Goal: Contribute content: Contribute content

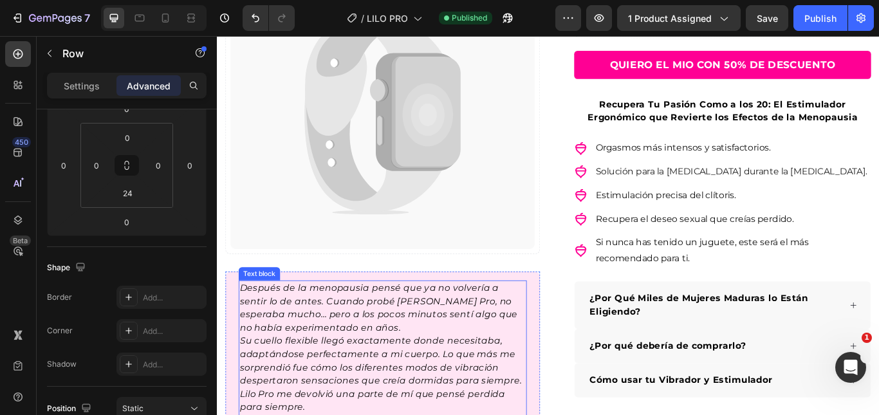
scroll to position [257, 0]
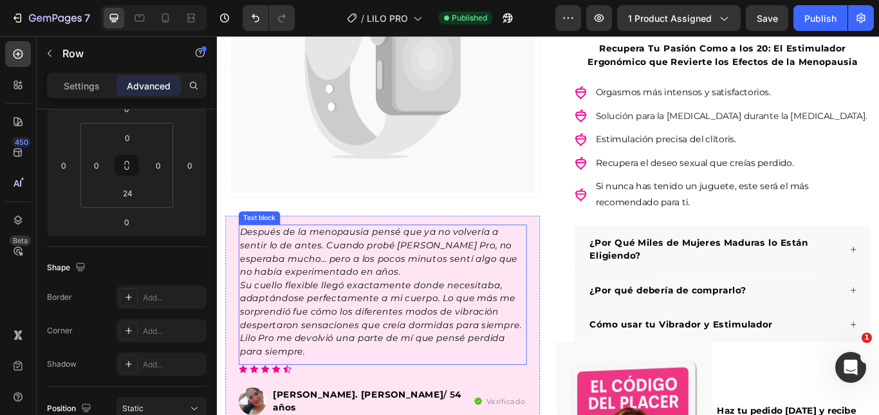
click at [287, 313] on span "Después de la menopausia pensé que ya no volvería a sentir lo de antes. Cuando …" at bounding box center [405, 288] width 324 height 59
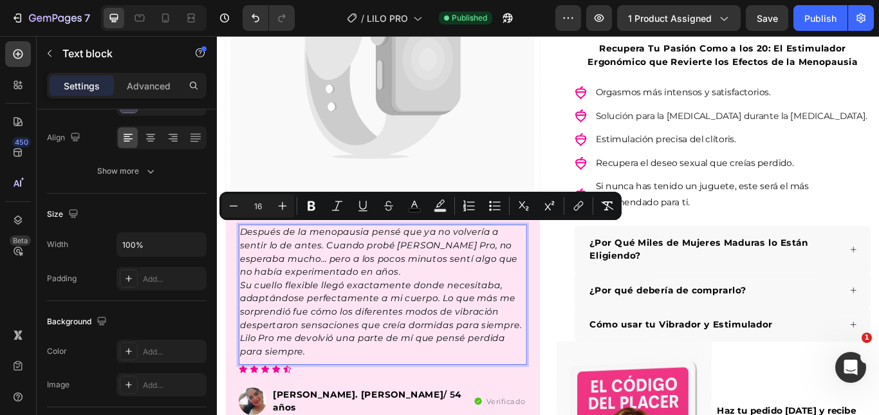
scroll to position [0, 0]
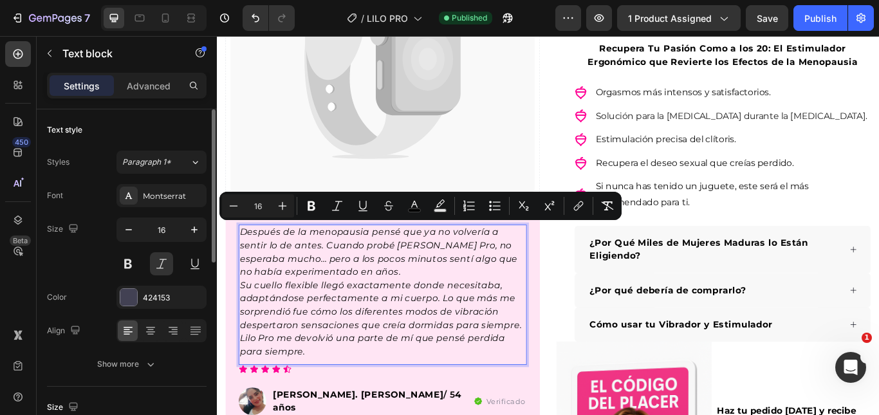
click at [300, 346] on span "Su cuello flexible llegó exactamente donde necesitaba, adaptándose perfectament…" at bounding box center [407, 350] width 329 height 59
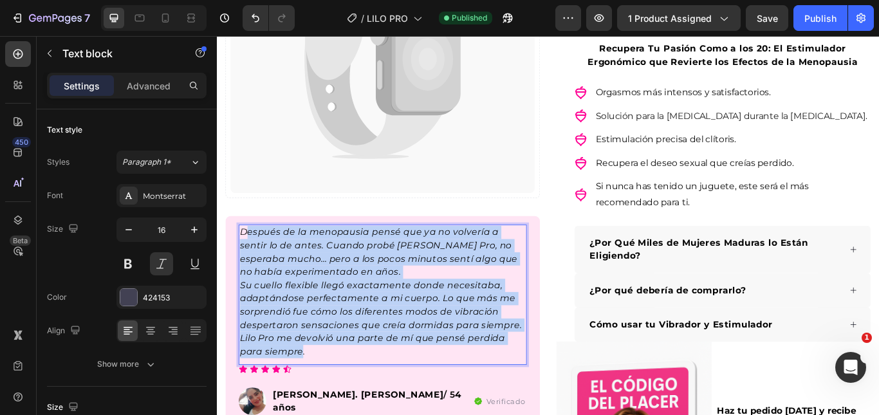
drag, startPoint x: 317, startPoint y: 400, endPoint x: 249, endPoint y: 263, distance: 152.3
click at [249, 263] on div "Después de la menopausia pensé que ya no volvería a sentir lo de antes. Cuando …" at bounding box center [410, 334] width 336 height 157
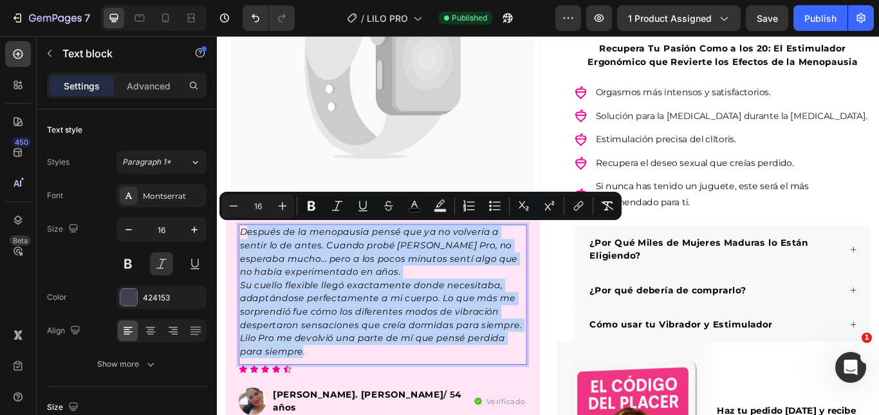
click at [314, 357] on span "Su cuello flexible llegó exactamente donde necesitaba, adaptándose perfectament…" at bounding box center [407, 350] width 329 height 59
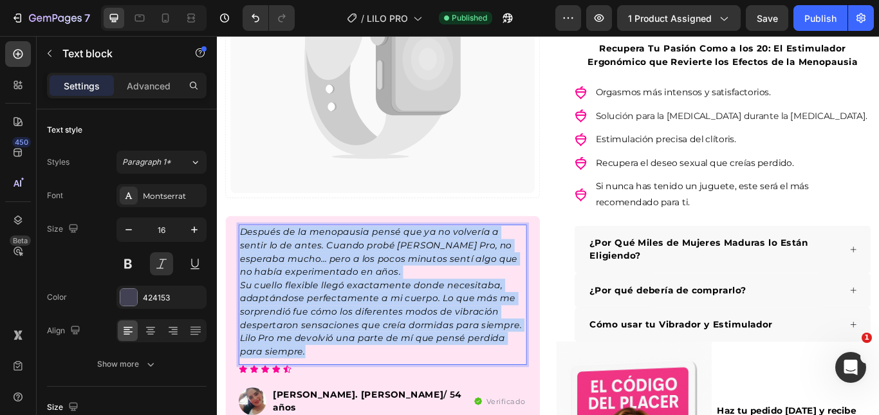
drag, startPoint x: 319, startPoint y: 404, endPoint x: 243, endPoint y: 264, distance: 159.3
click at [243, 264] on div "Después de la menopausia pensé que ya no volvería a sentir lo de antes. Cuando …" at bounding box center [410, 334] width 336 height 157
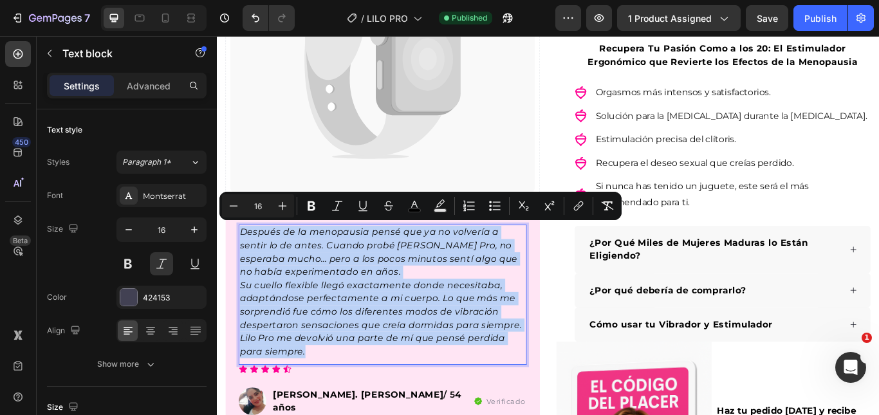
copy div "Después de la menopausia pensé que ya no volvería a sentir lo de antes. Cuando …"
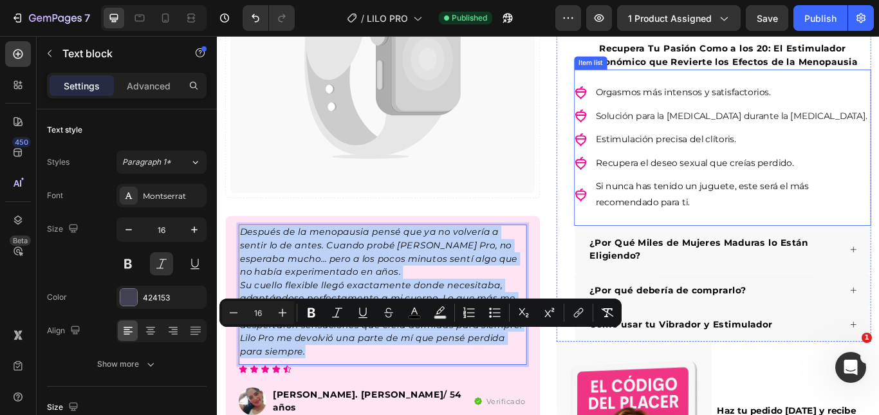
scroll to position [64, 0]
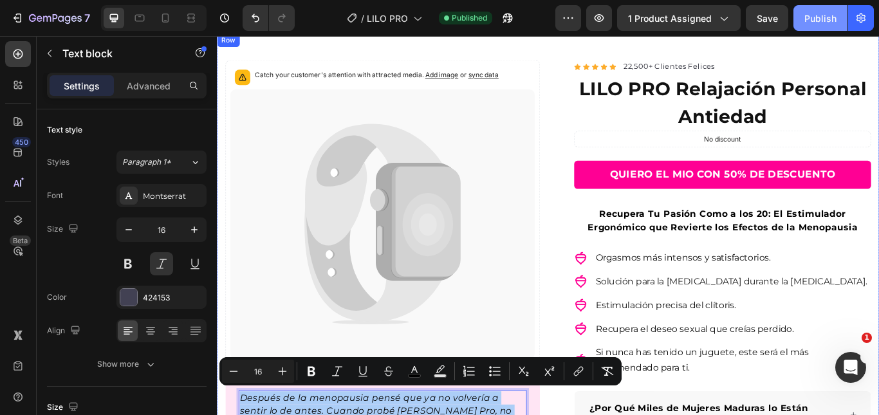
click at [811, 15] on div "Publish" at bounding box center [821, 19] width 32 height 14
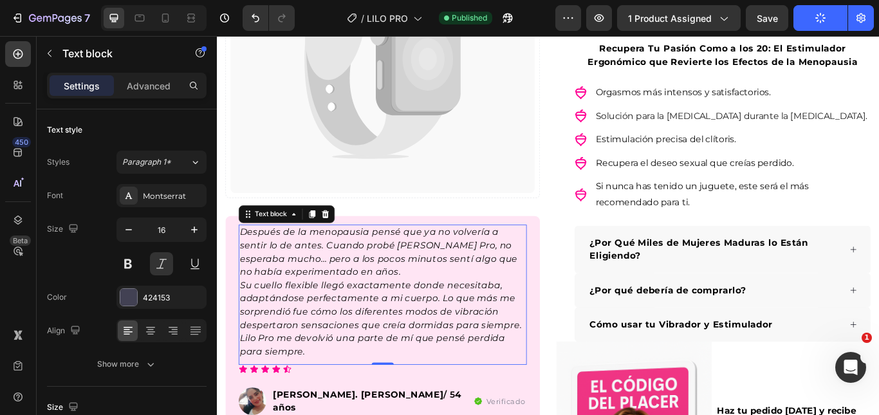
scroll to position [0, 0]
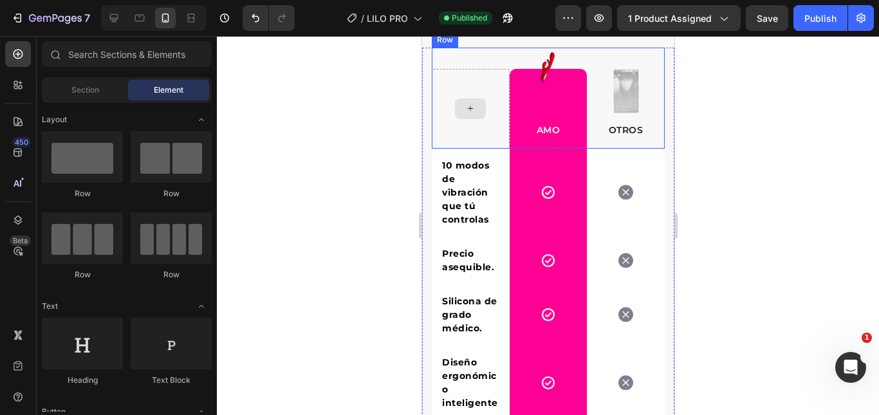
scroll to position [3107, 0]
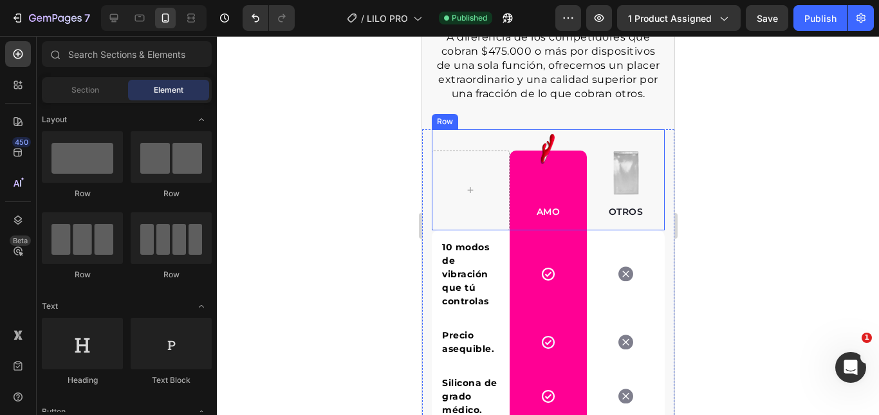
click at [450, 129] on div "Row" at bounding box center [444, 121] width 26 height 15
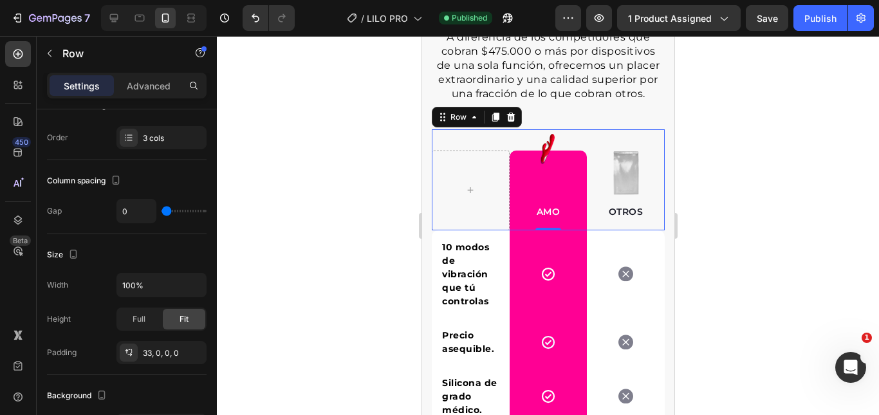
scroll to position [0, 0]
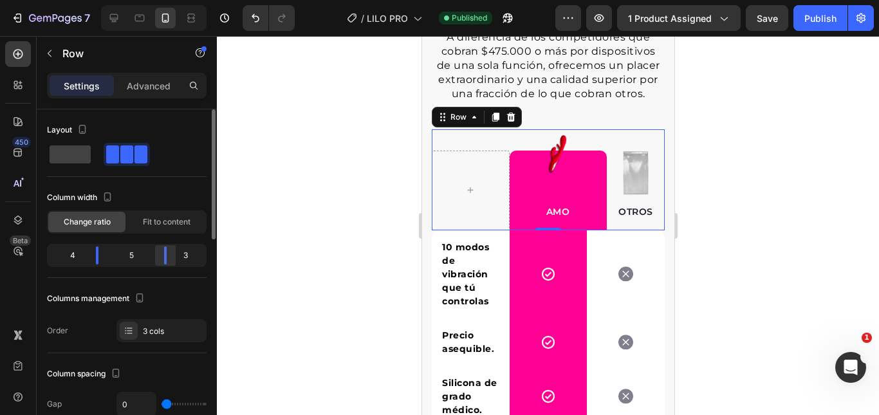
drag, startPoint x: 156, startPoint y: 261, endPoint x: 167, endPoint y: 263, distance: 11.1
click at [167, 263] on div at bounding box center [165, 256] width 23 height 18
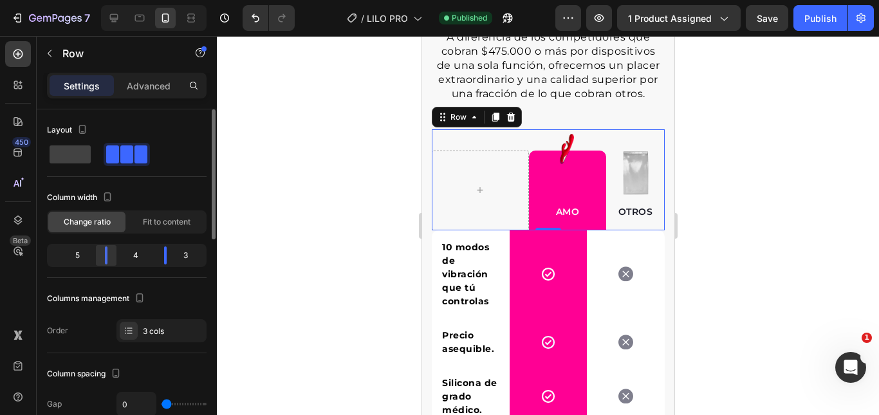
drag, startPoint x: 97, startPoint y: 257, endPoint x: 111, endPoint y: 259, distance: 13.8
click at [154, 259] on div at bounding box center [165, 256] width 23 height 18
click at [251, 30] on button "Undo/Redo" at bounding box center [256, 18] width 26 height 26
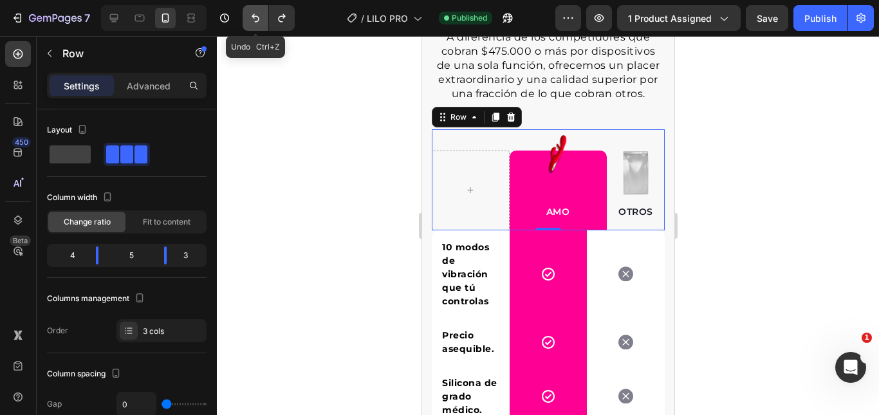
click at [251, 29] on button "Undo/Redo" at bounding box center [256, 18] width 26 height 26
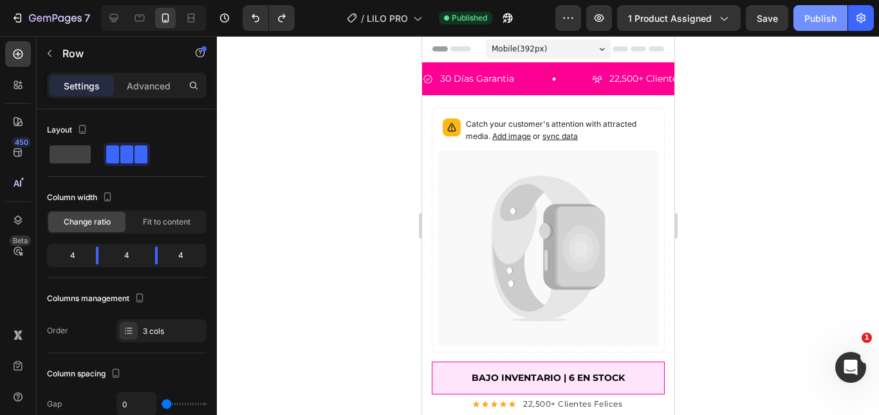
click at [837, 17] on button "Publish" at bounding box center [821, 18] width 54 height 26
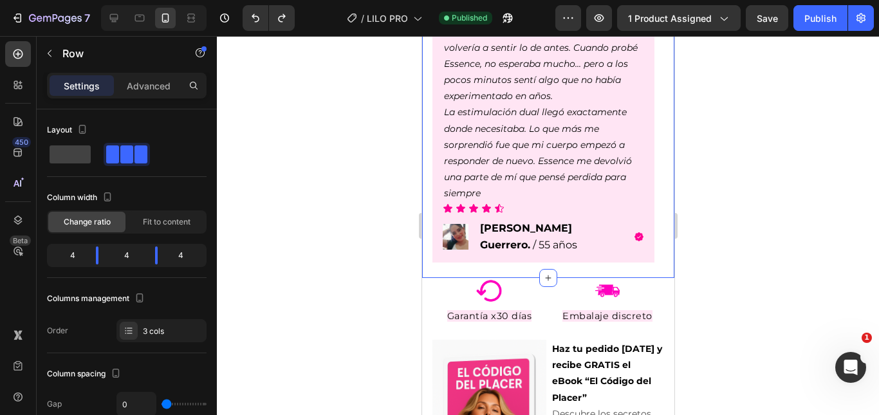
scroll to position [1030, 0]
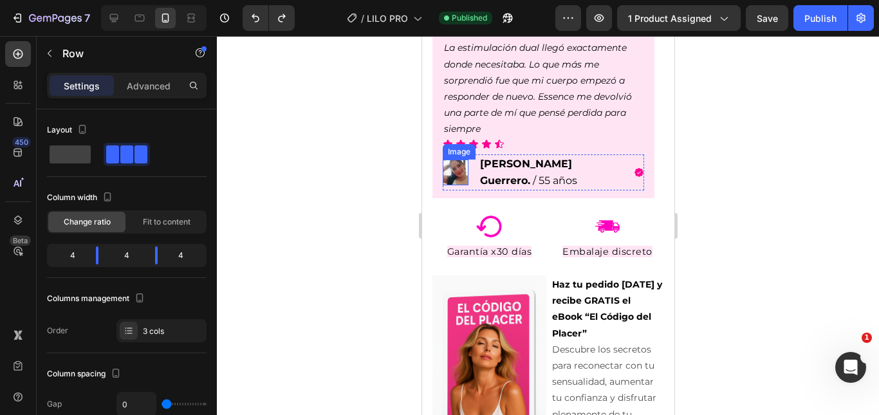
click at [452, 166] on img at bounding box center [455, 173] width 26 height 26
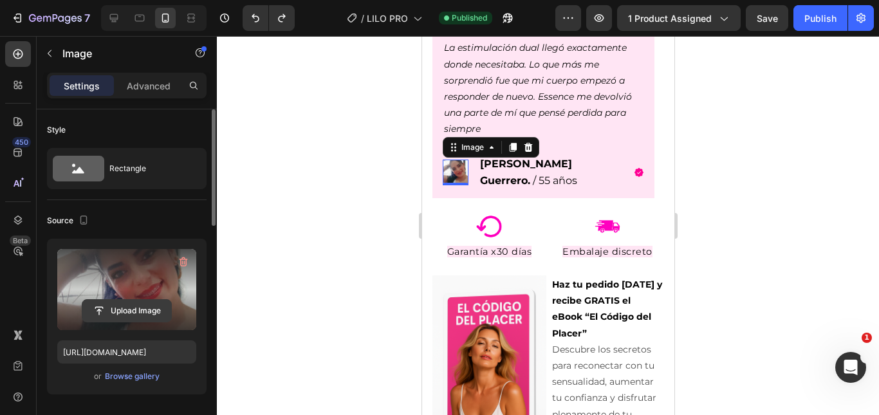
click at [127, 313] on input "file" at bounding box center [126, 311] width 89 height 22
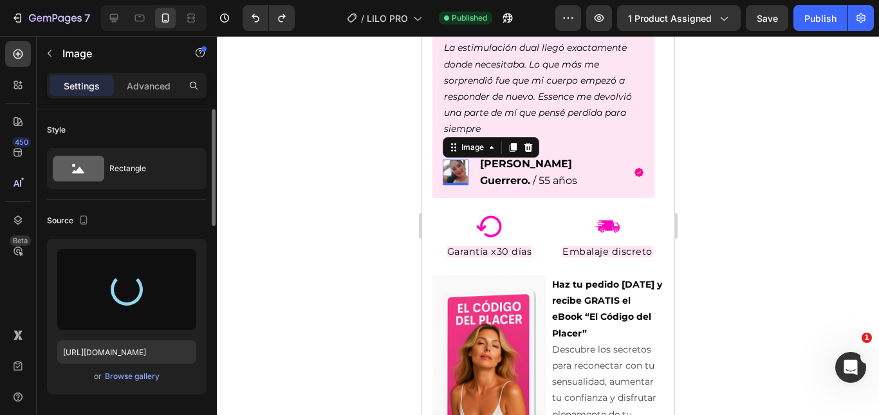
type input "[URL][DOMAIN_NAME]"
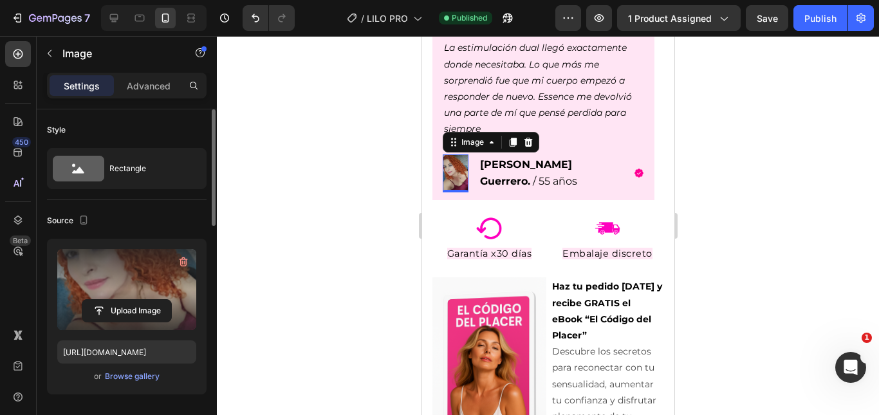
click at [803, 149] on div at bounding box center [548, 225] width 662 height 379
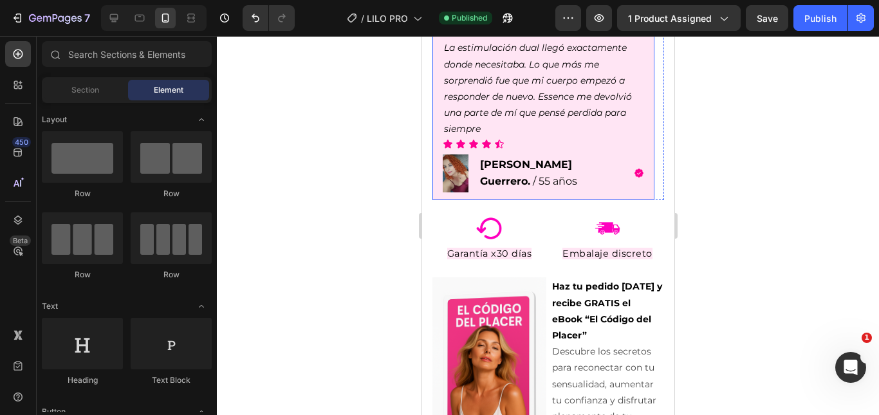
scroll to position [965, 0]
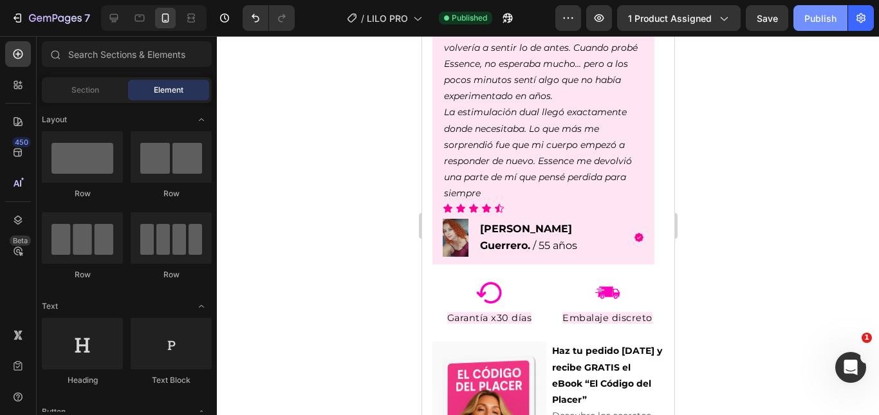
drag, startPoint x: 810, startPoint y: 19, endPoint x: 201, endPoint y: 77, distance: 612.3
click at [810, 19] on div "Publish" at bounding box center [821, 19] width 32 height 14
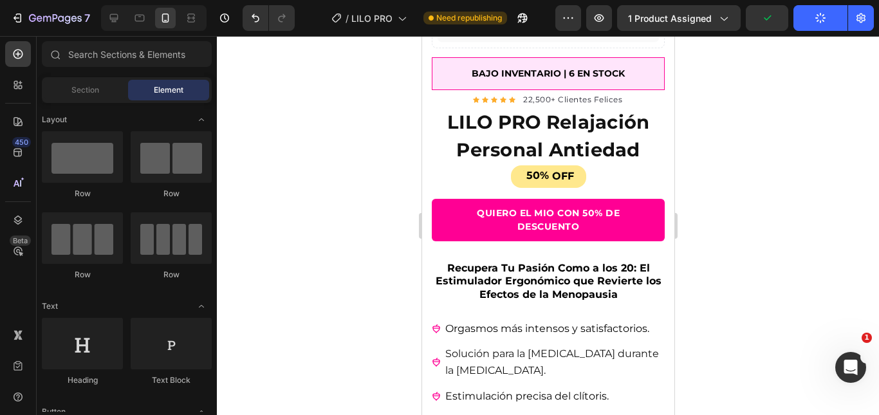
scroll to position [0, 0]
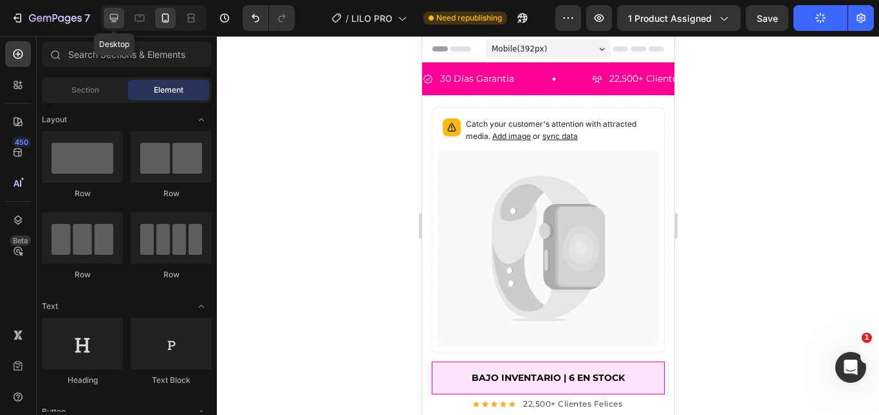
click at [123, 18] on div at bounding box center [114, 18] width 21 height 21
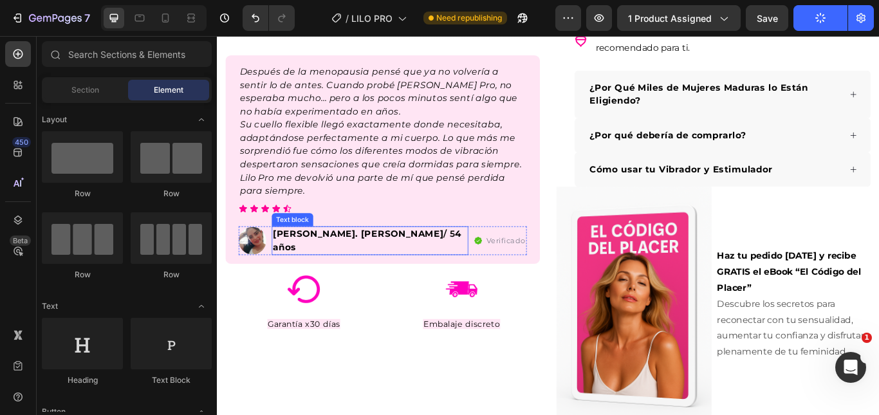
scroll to position [515, 0]
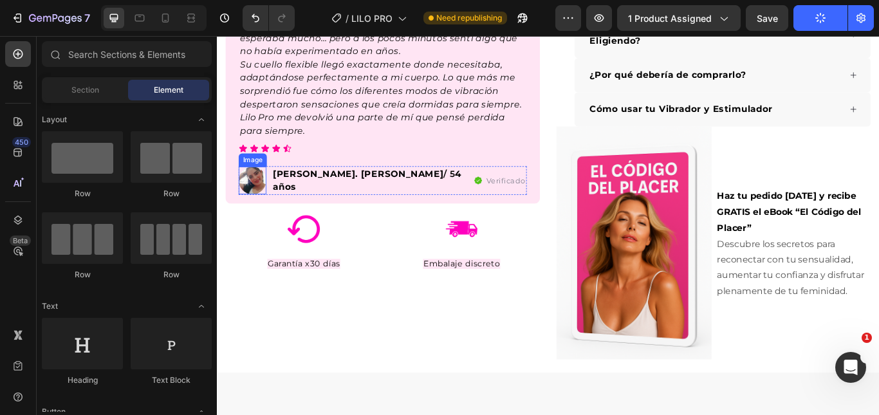
click at [257, 207] on img at bounding box center [258, 205] width 32 height 32
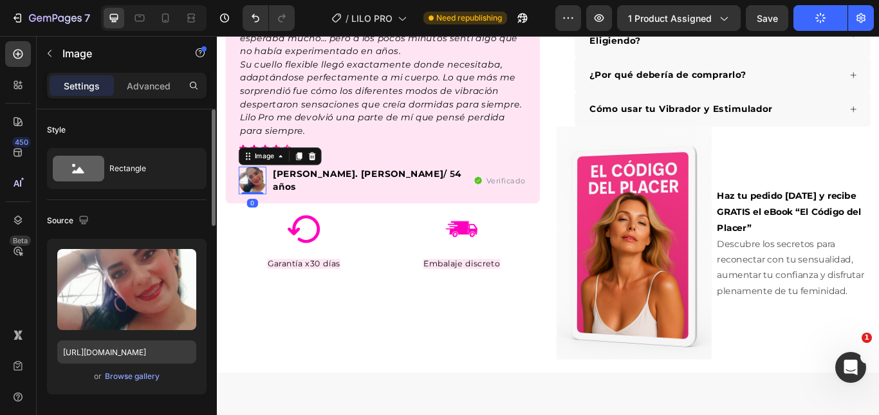
drag, startPoint x: 116, startPoint y: 309, endPoint x: 119, endPoint y: 352, distance: 43.2
click at [119, 351] on div "Upload Image [URL][DOMAIN_NAME] or Browse gallery" at bounding box center [127, 317] width 160 height 156
click at [120, 379] on div "Browse gallery" at bounding box center [132, 377] width 55 height 12
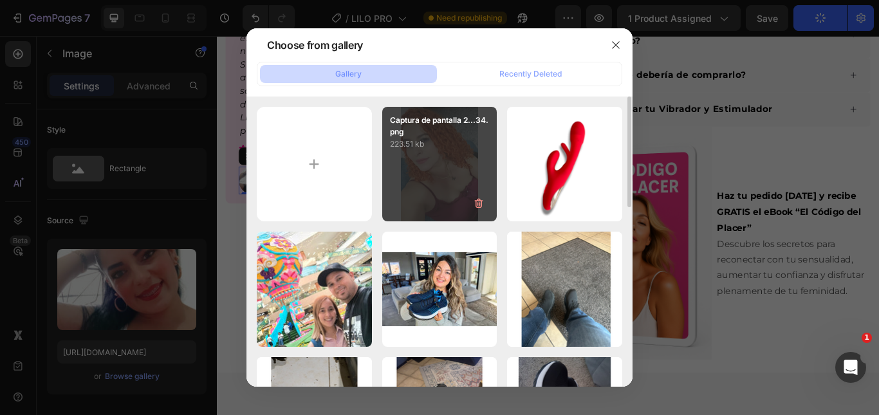
click at [401, 183] on div "Captura de pantalla 2...34.png 223.51 kb" at bounding box center [439, 164] width 115 height 115
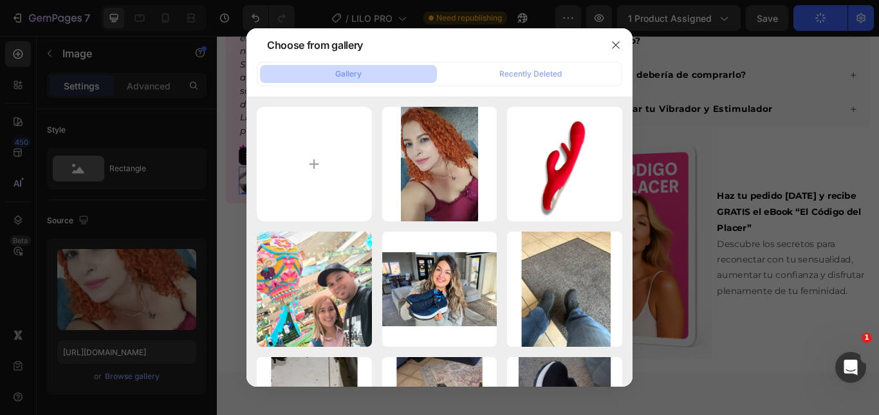
type input "[URL][DOMAIN_NAME]"
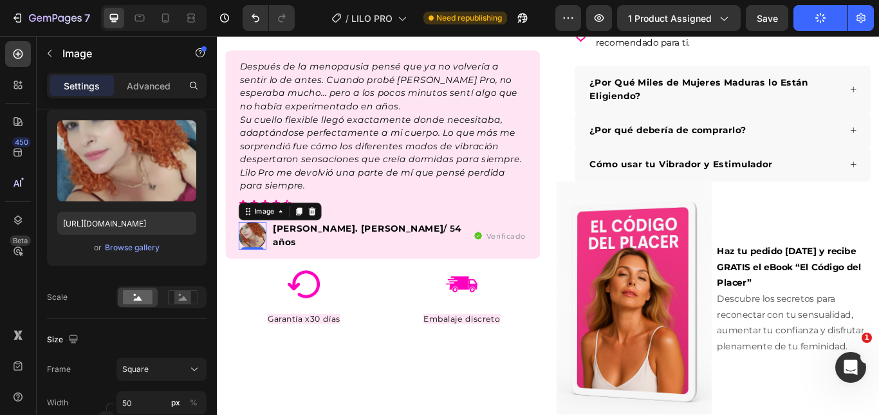
scroll to position [0, 0]
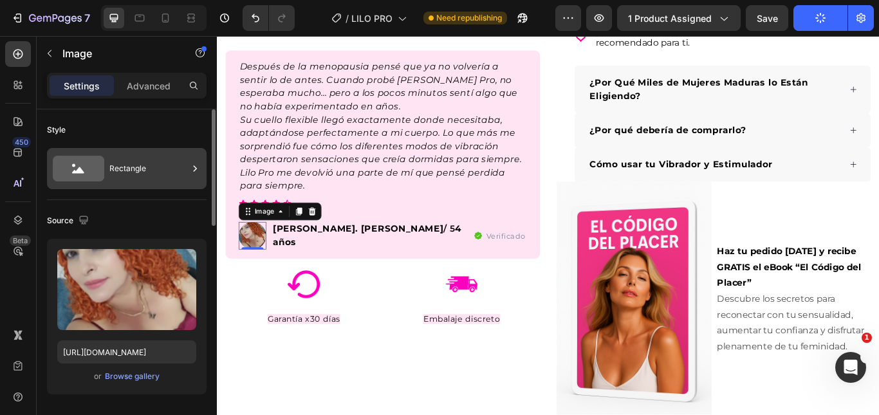
click at [166, 154] on div "Rectangle" at bounding box center [148, 169] width 79 height 30
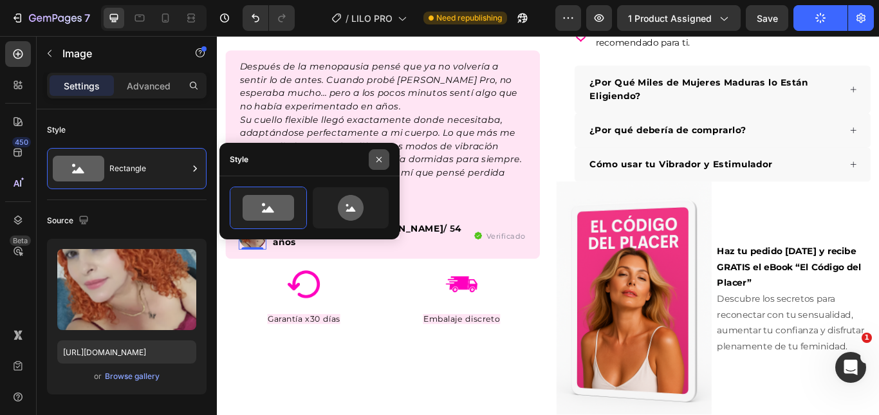
drag, startPoint x: 384, startPoint y: 161, endPoint x: 191, endPoint y: 145, distance: 193.8
click at [384, 161] on button "button" at bounding box center [379, 159] width 21 height 21
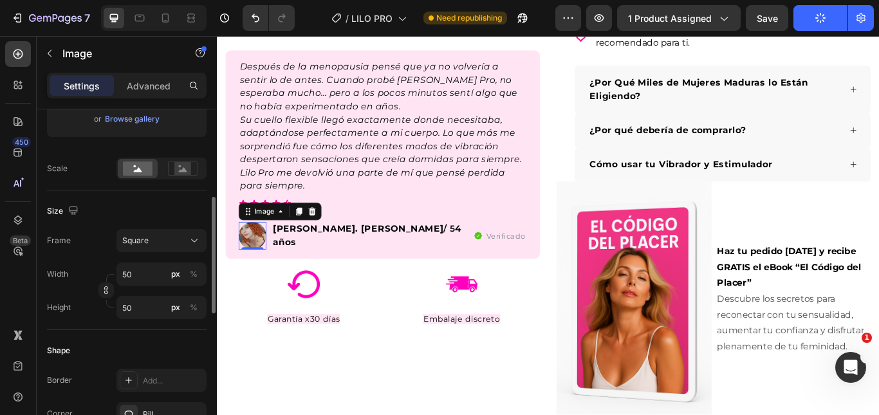
scroll to position [322, 0]
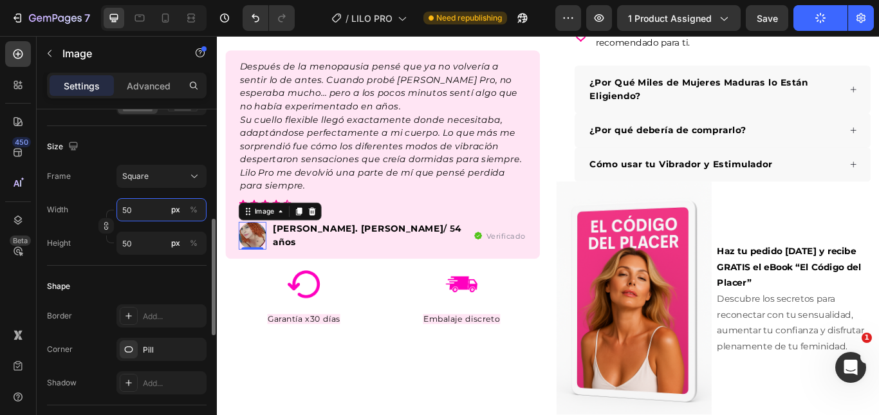
click at [138, 209] on input "50" at bounding box center [161, 209] width 90 height 23
click at [144, 346] on div "Pill" at bounding box center [161, 350] width 37 height 12
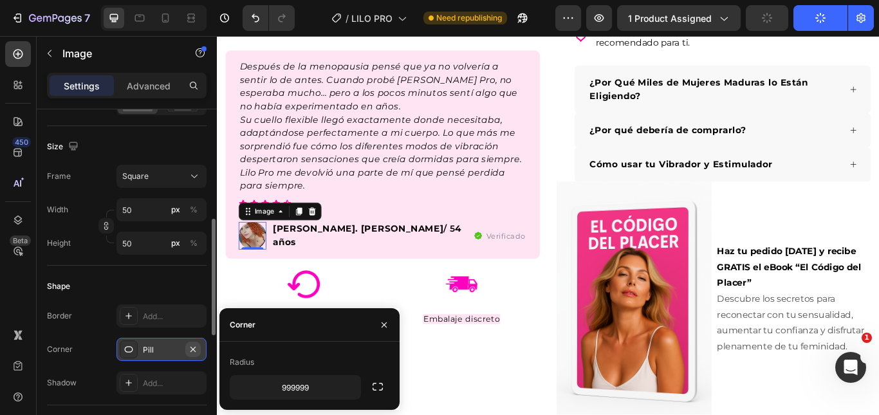
click at [193, 350] on icon "button" at bounding box center [193, 349] width 10 height 10
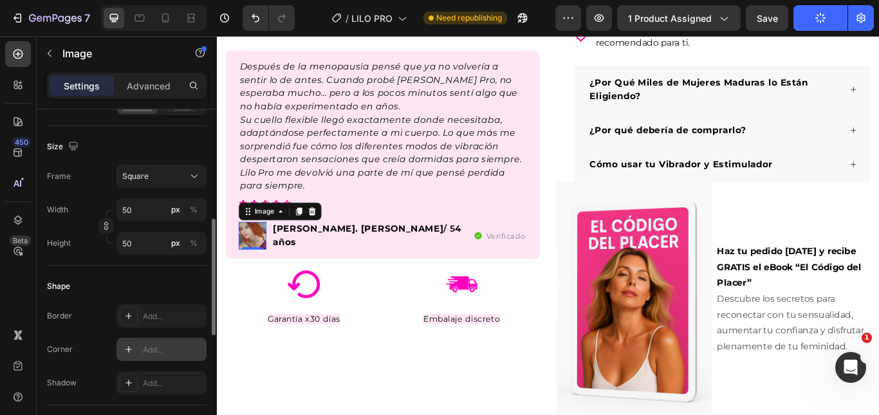
click at [138, 285] on div "Shape" at bounding box center [127, 286] width 160 height 21
click at [165, 17] on icon at bounding box center [165, 18] width 13 height 13
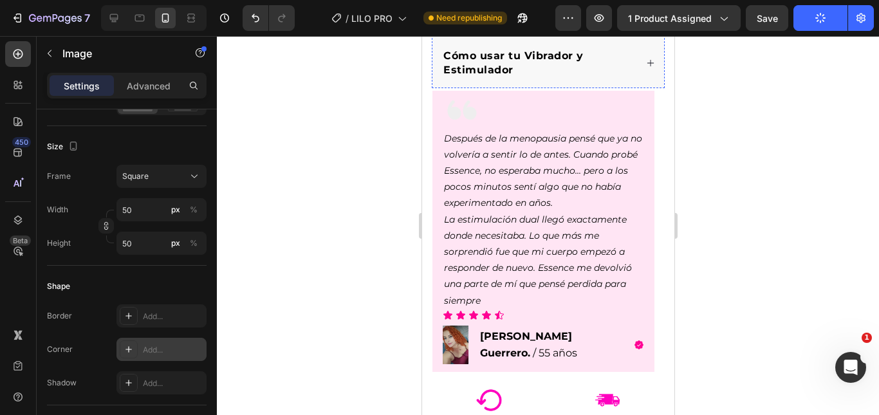
scroll to position [854, 0]
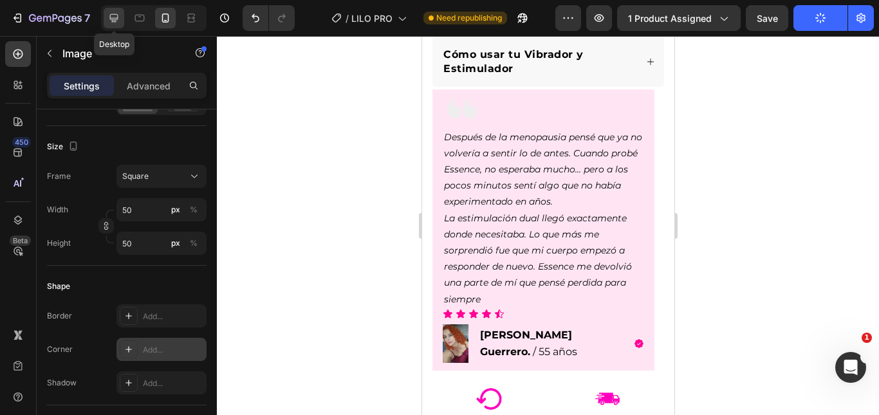
click at [109, 19] on icon at bounding box center [113, 18] width 13 height 13
